Goal: Check status: Check status

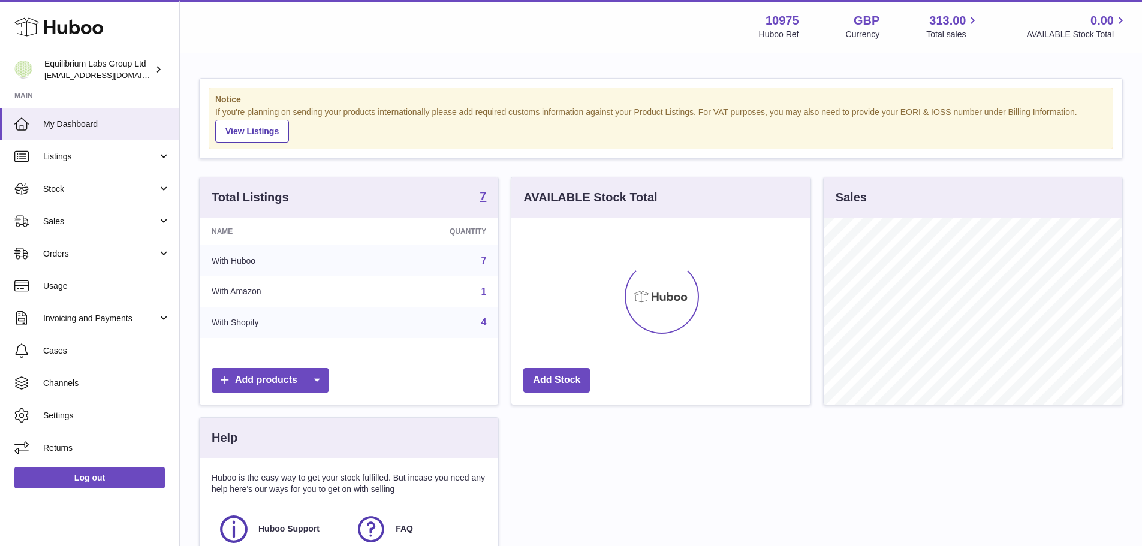
scroll to position [187, 299]
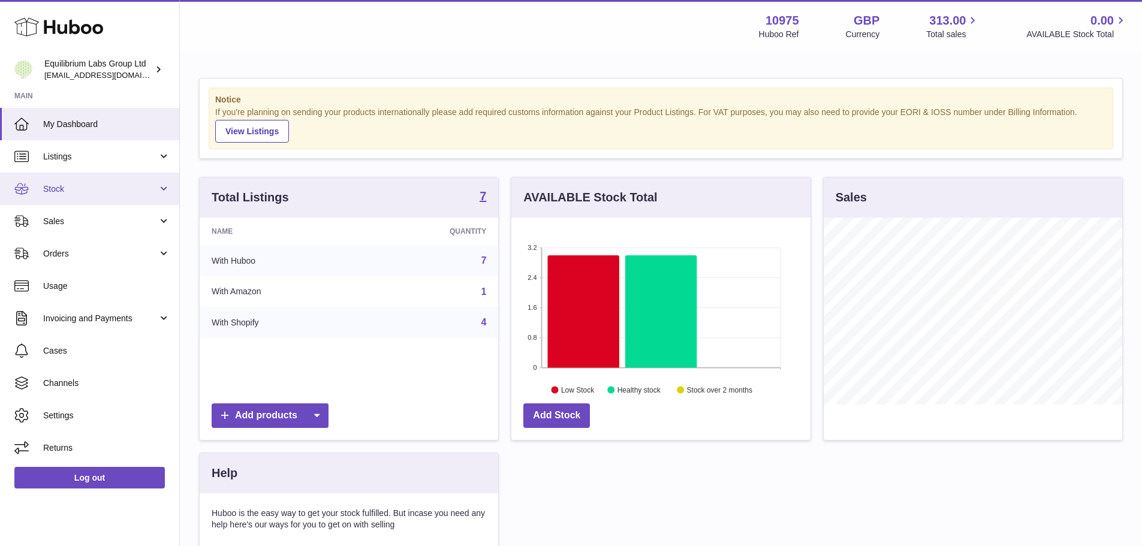
click at [102, 198] on link "Stock" at bounding box center [89, 189] width 179 height 32
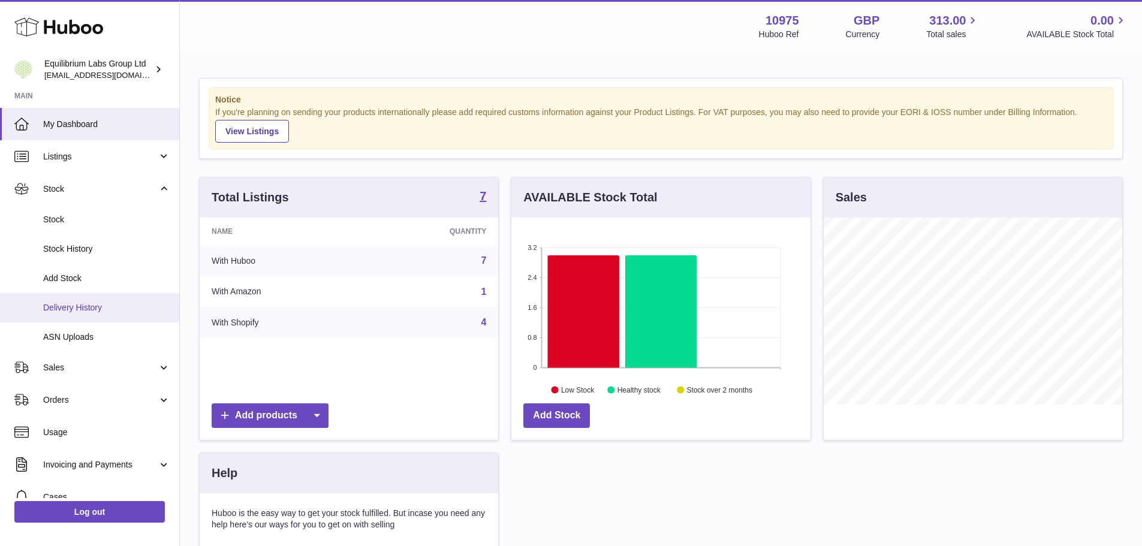
click at [93, 302] on span "Delivery History" at bounding box center [106, 307] width 127 height 11
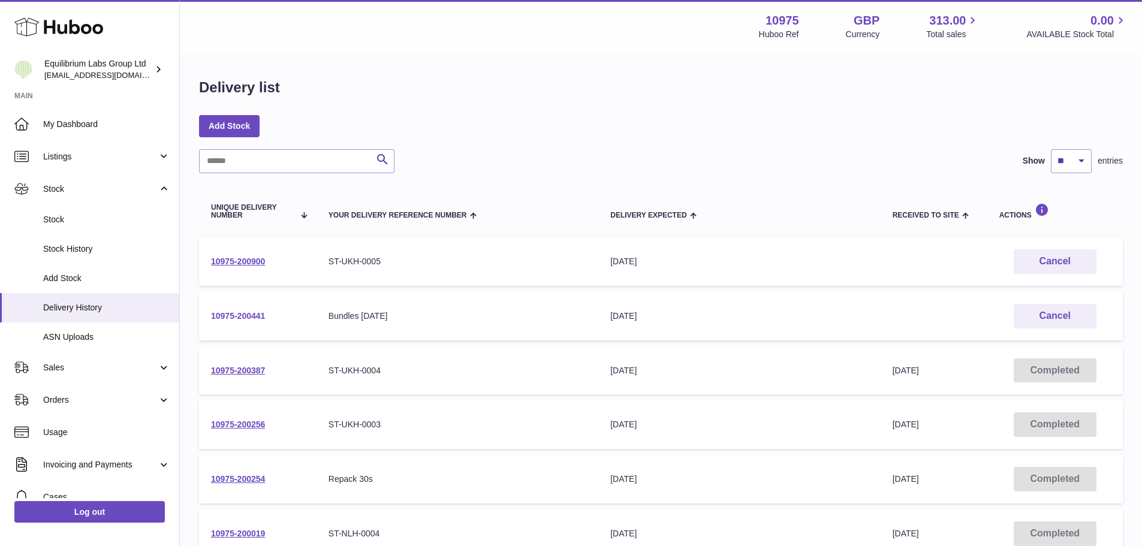
click at [265, 315] on link "10975-200441" at bounding box center [238, 316] width 54 height 10
